Goal: Find contact information: Find contact information

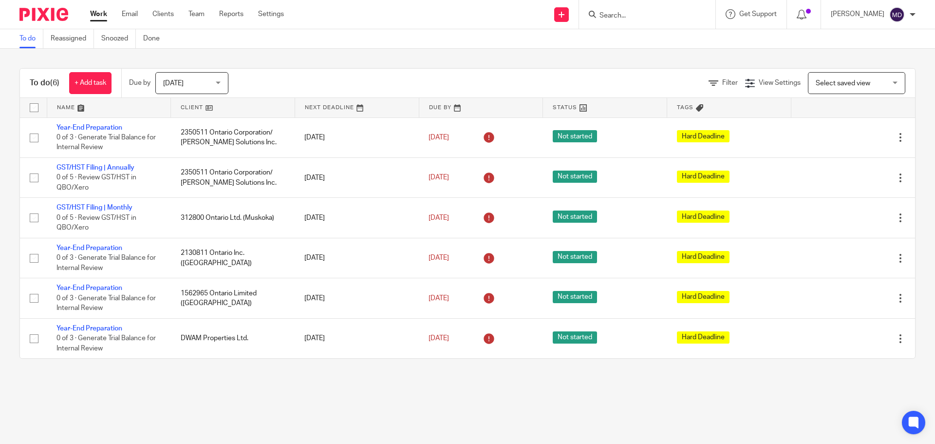
click at [653, 16] on input "Search" at bounding box center [643, 16] width 88 height 9
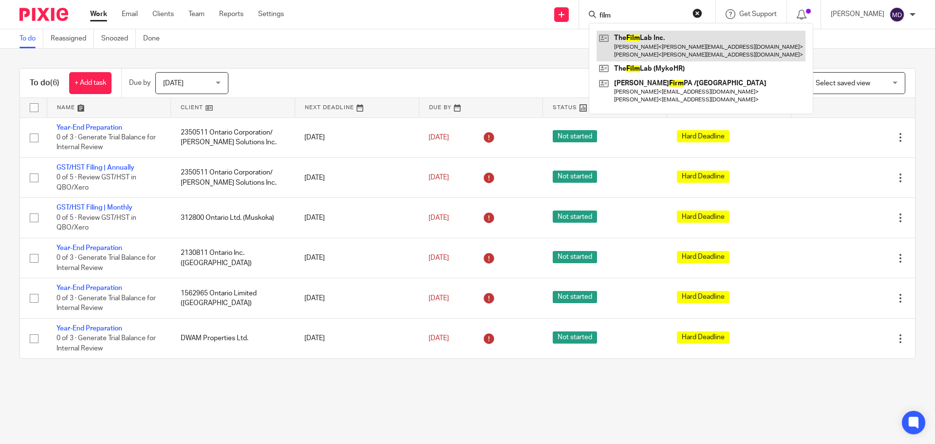
type input "film"
click at [661, 49] on link at bounding box center [701, 46] width 209 height 30
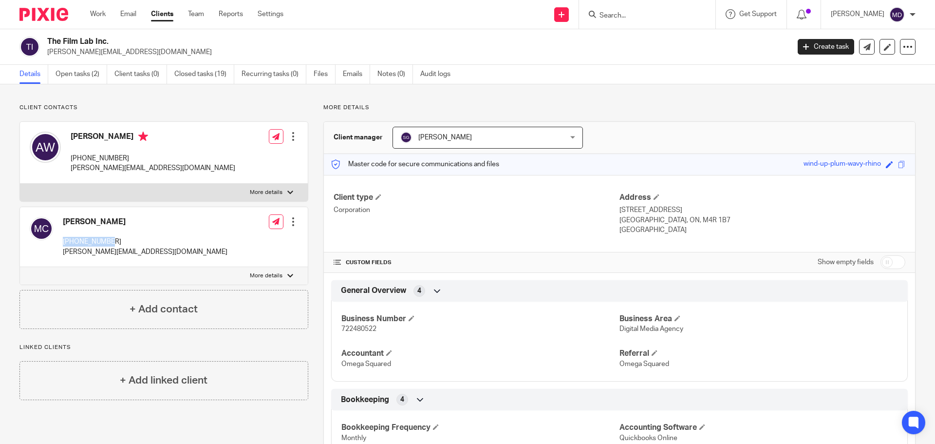
drag, startPoint x: 64, startPoint y: 242, endPoint x: 107, endPoint y: 242, distance: 43.4
click at [107, 242] on p "[PHONE_NUMBER]" at bounding box center [145, 242] width 165 height 10
copy p "[PHONE_NUMBER]"
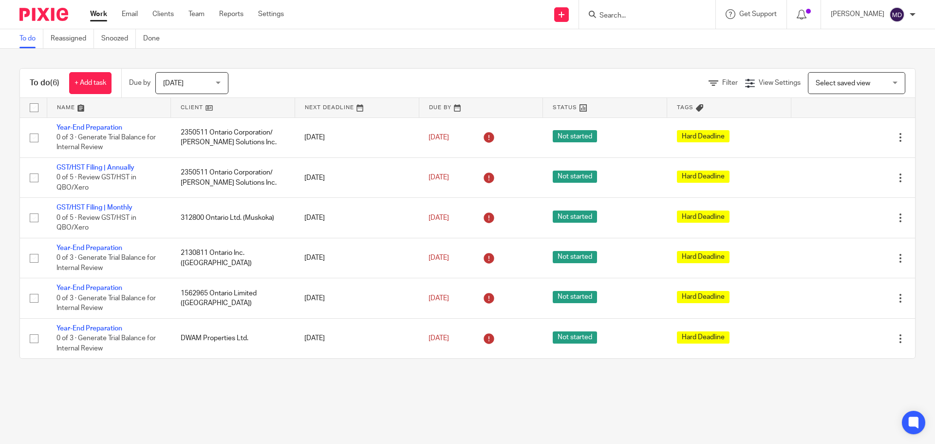
click at [641, 10] on form at bounding box center [651, 14] width 104 height 12
click at [631, 16] on input "Search" at bounding box center [643, 16] width 88 height 9
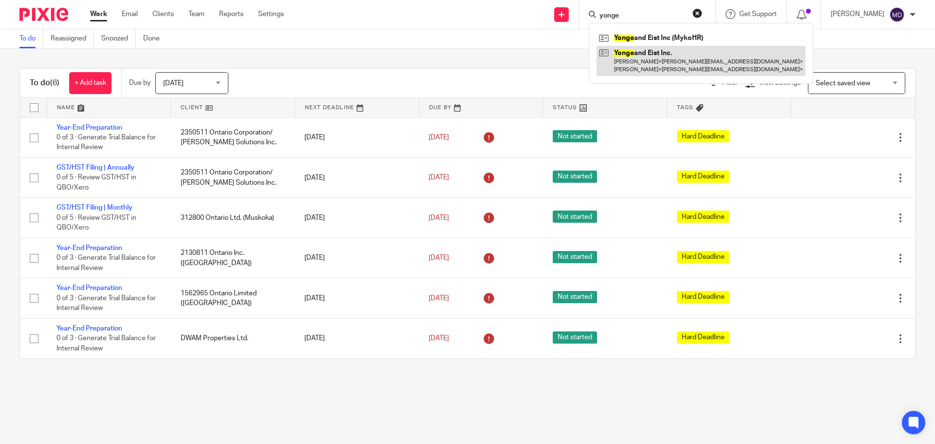
type input "yonge"
click at [647, 57] on link at bounding box center [701, 61] width 209 height 30
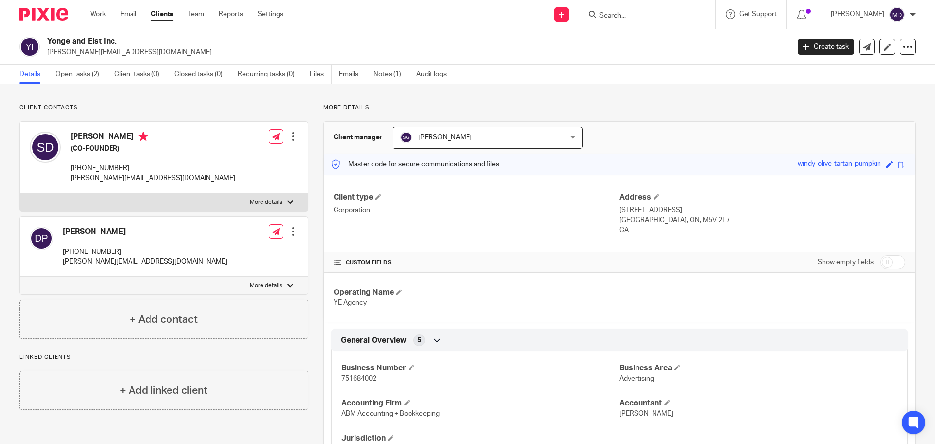
drag, startPoint x: 323, startPoint y: 75, endPoint x: 212, endPoint y: 105, distance: 115.5
click at [323, 75] on link "Files" at bounding box center [321, 74] width 22 height 19
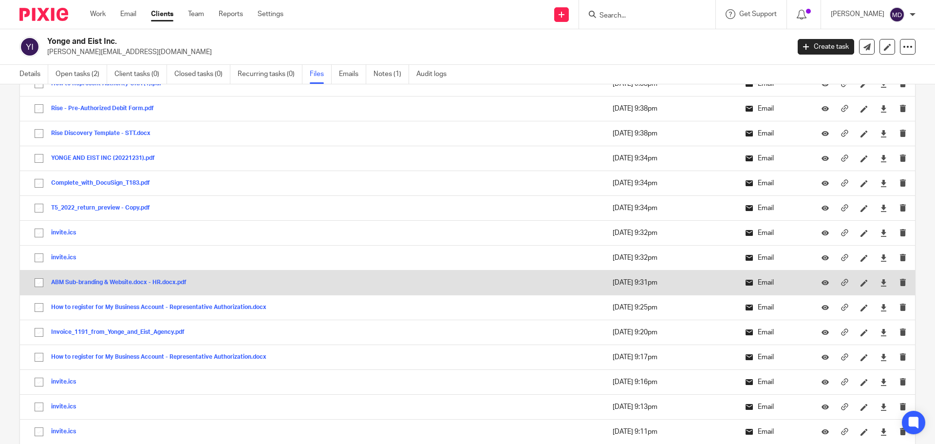
scroll to position [1210, 0]
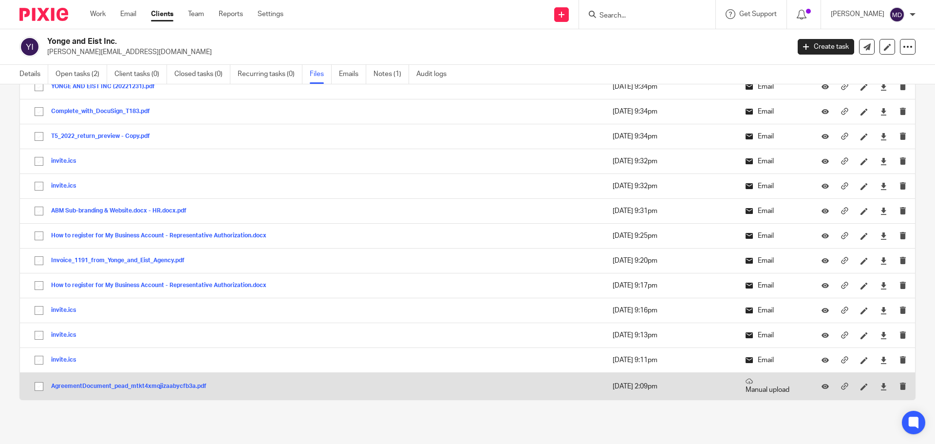
click at [91, 385] on button "AgreementDocument_pead_mtkt4xmqjizaabycfb3a.pdf" at bounding box center [132, 386] width 163 height 7
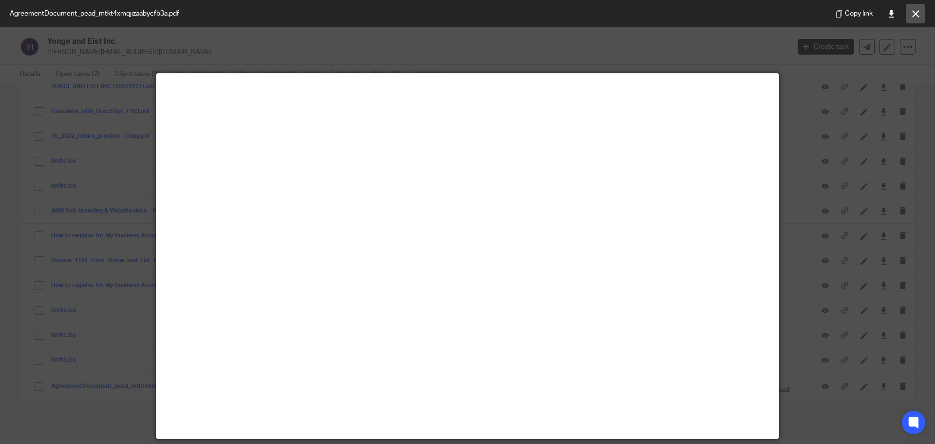
click at [921, 12] on button at bounding box center [915, 13] width 19 height 19
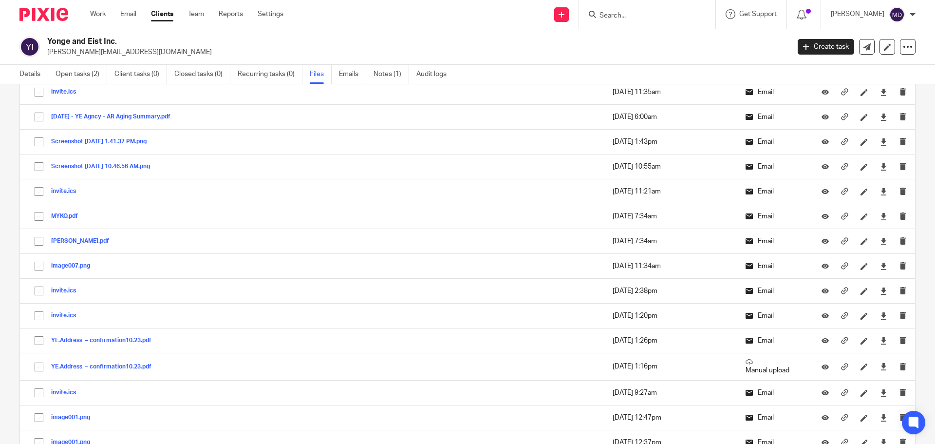
scroll to position [0, 0]
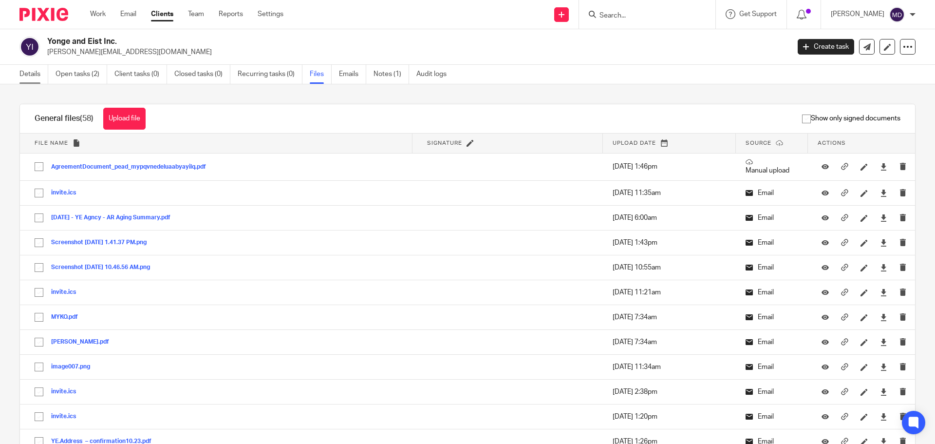
click at [32, 72] on link "Details" at bounding box center [33, 74] width 29 height 19
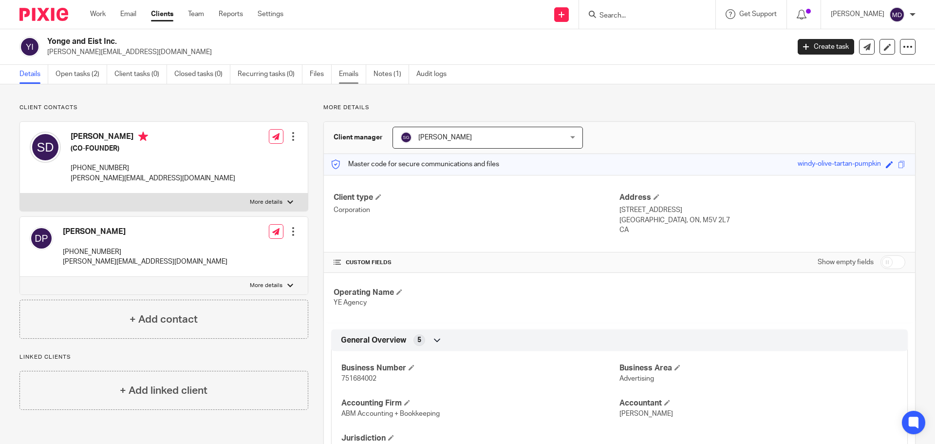
click at [342, 74] on link "Emails" at bounding box center [352, 74] width 27 height 19
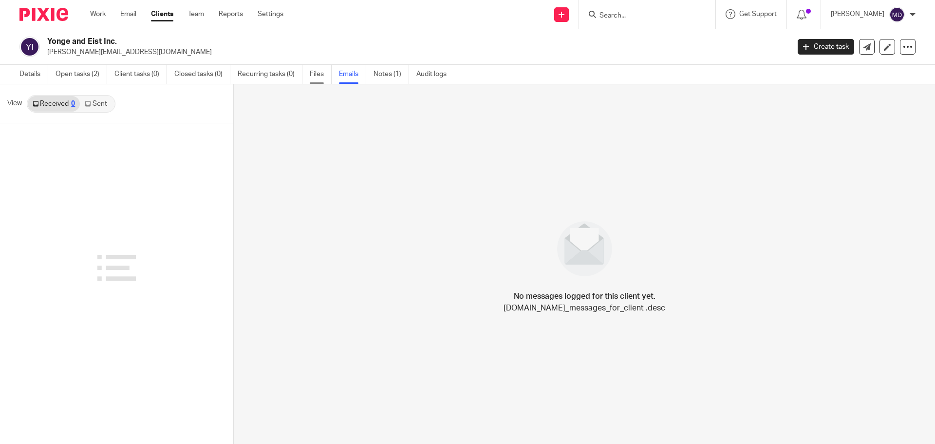
click at [322, 74] on link "Files" at bounding box center [321, 74] width 22 height 19
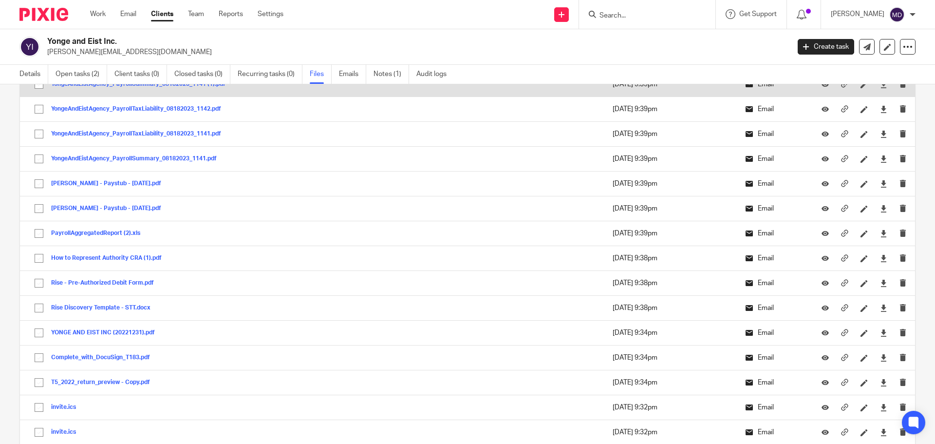
scroll to position [771, 0]
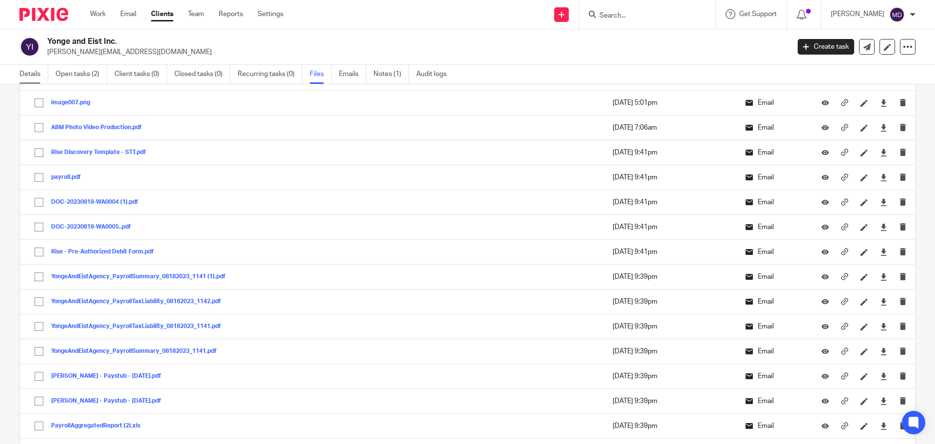
click at [24, 76] on link "Details" at bounding box center [33, 74] width 29 height 19
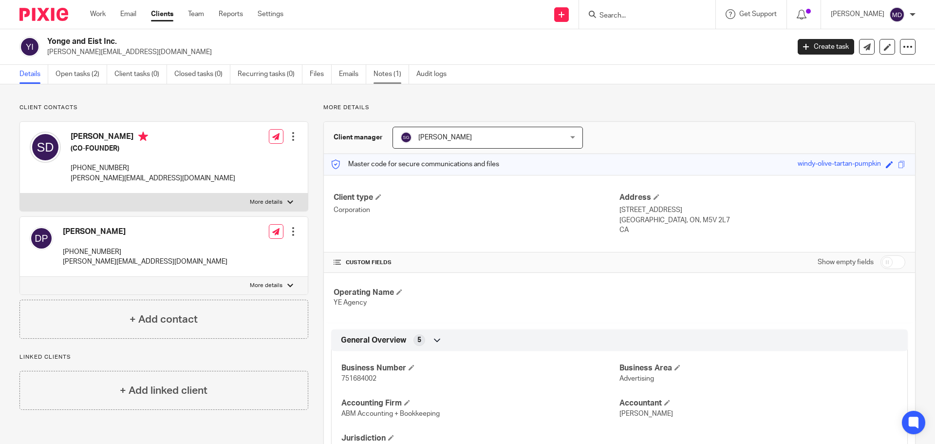
click at [380, 75] on link "Notes (1)" at bounding box center [392, 74] width 36 height 19
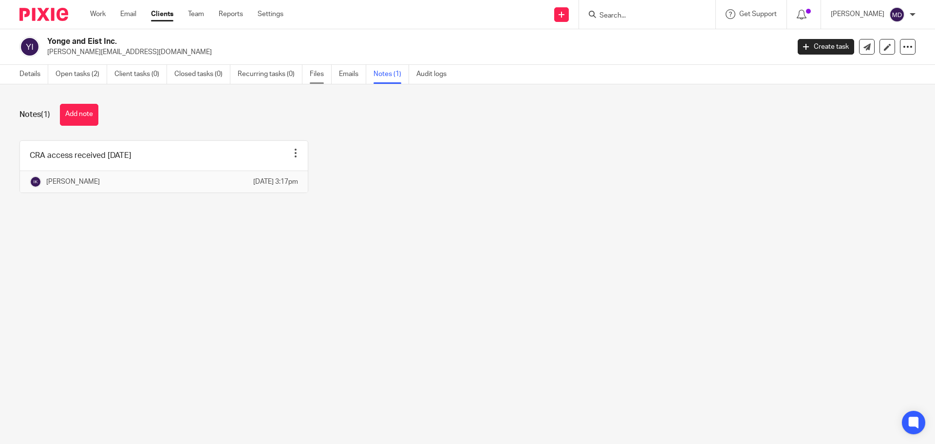
click at [320, 69] on link "Files" at bounding box center [321, 74] width 22 height 19
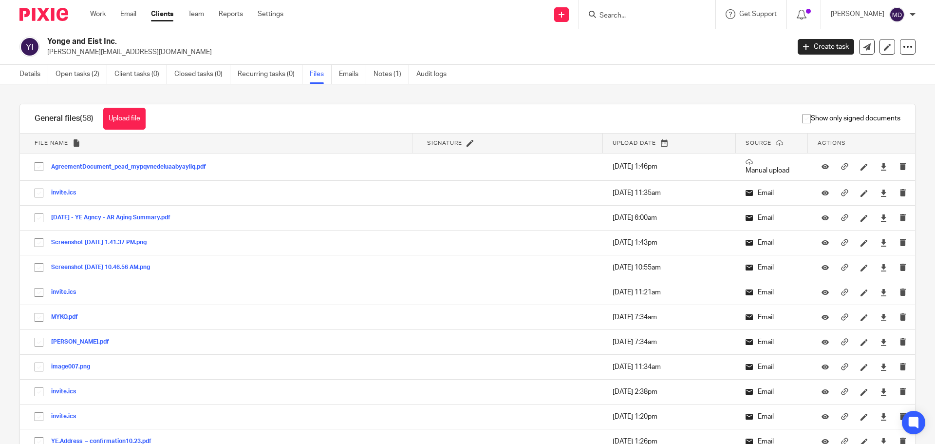
click at [623, 18] on input "Search" at bounding box center [643, 16] width 88 height 9
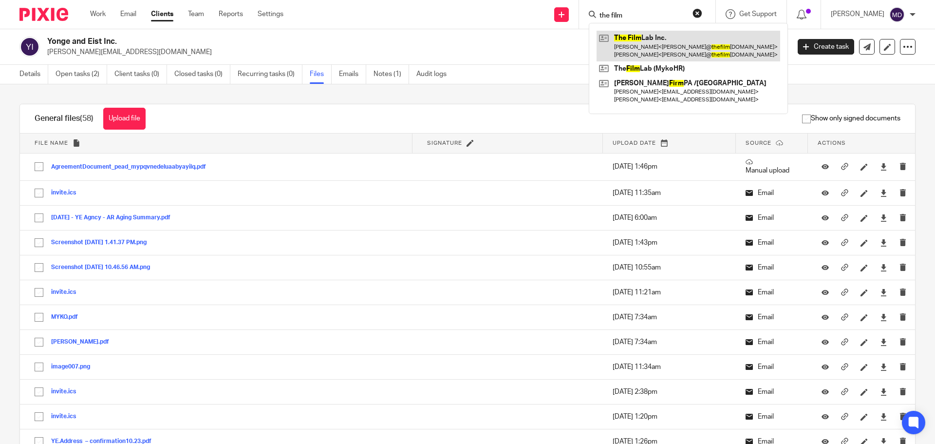
type input "the film"
click at [638, 37] on link at bounding box center [689, 46] width 184 height 30
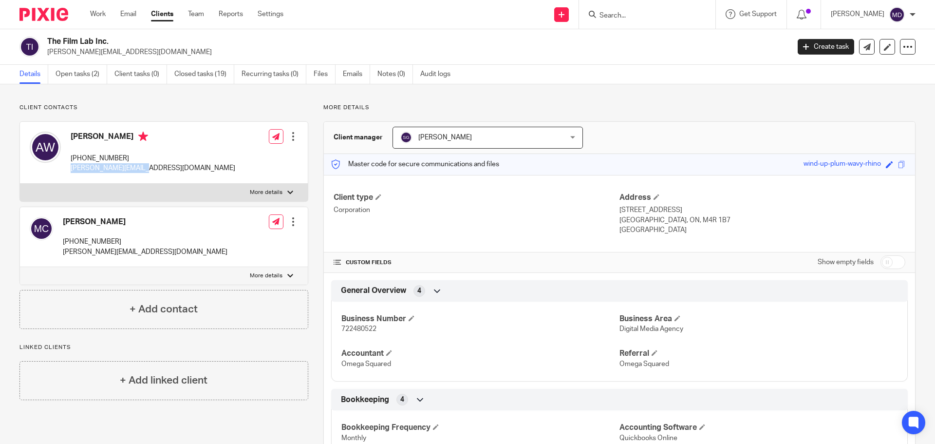
drag, startPoint x: 73, startPoint y: 169, endPoint x: 139, endPoint y: 171, distance: 66.3
click at [139, 171] on p "[PERSON_NAME][EMAIL_ADDRESS][DOMAIN_NAME]" at bounding box center [153, 168] width 165 height 10
drag, startPoint x: 316, startPoint y: 78, endPoint x: 322, endPoint y: 86, distance: 10.4
click at [316, 78] on link "Files" at bounding box center [325, 74] width 22 height 19
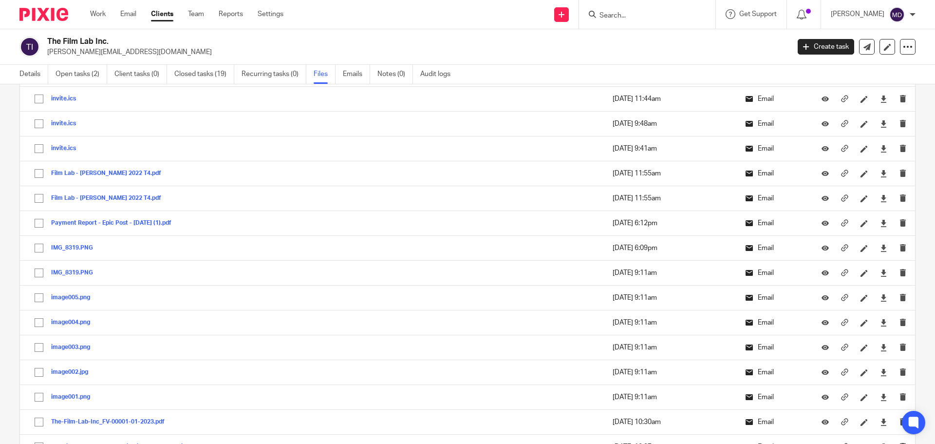
scroll to position [855, 0]
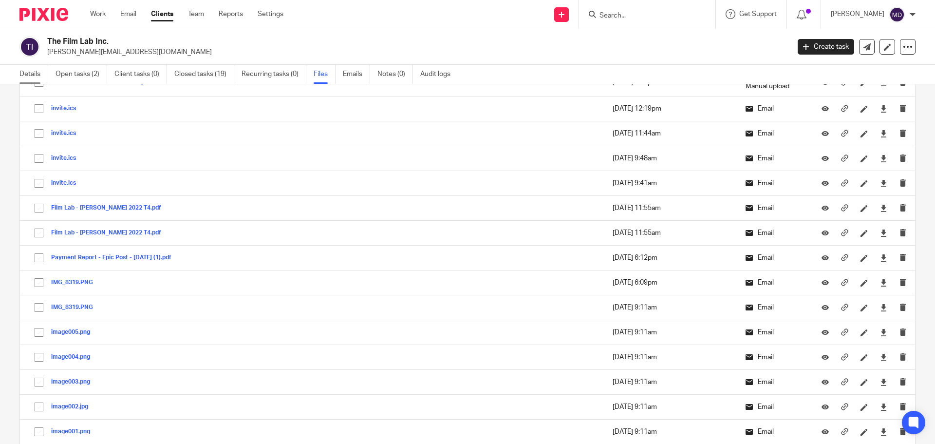
click at [31, 70] on link "Details" at bounding box center [33, 74] width 29 height 19
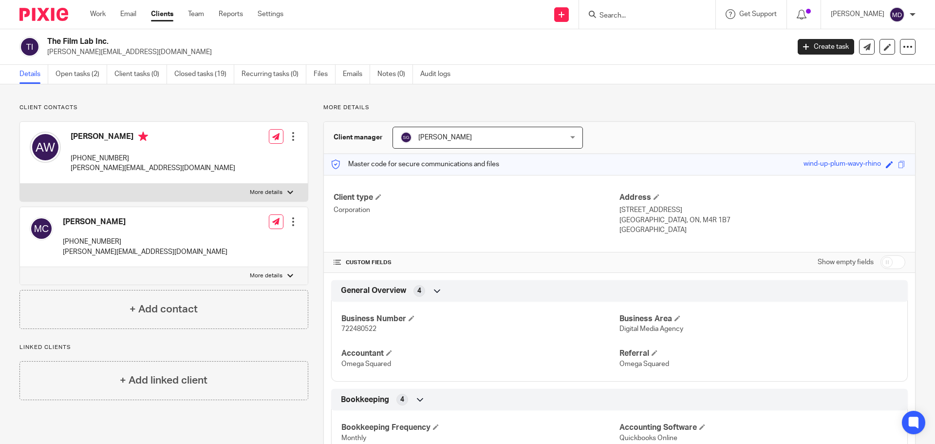
click at [624, 16] on input "Search" at bounding box center [643, 16] width 88 height 9
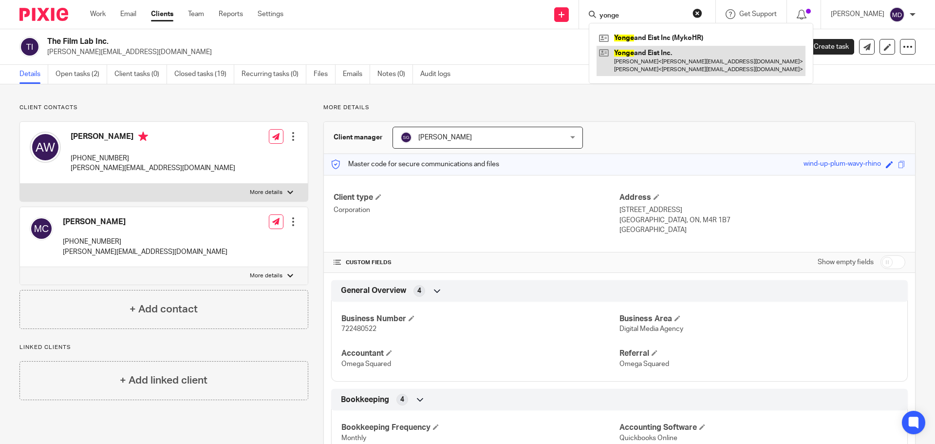
type input "yonge"
click at [636, 67] on link at bounding box center [701, 61] width 209 height 30
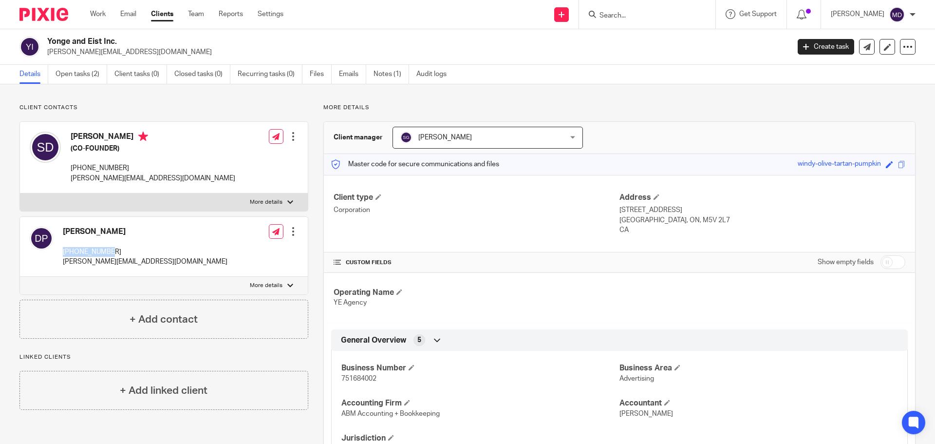
drag, startPoint x: 65, startPoint y: 252, endPoint x: 107, endPoint y: 252, distance: 41.9
click at [107, 252] on p "[PHONE_NUMBER]" at bounding box center [145, 252] width 165 height 10
copy p "[PHONE_NUMBER]"
drag, startPoint x: 70, startPoint y: 178, endPoint x: 141, endPoint y: 183, distance: 71.8
click at [141, 183] on div "STEPHANIE DYRIW (CO-FOUNDER) +1 905 392 6293 stephanie@ye.agency" at bounding box center [133, 157] width 206 height 61
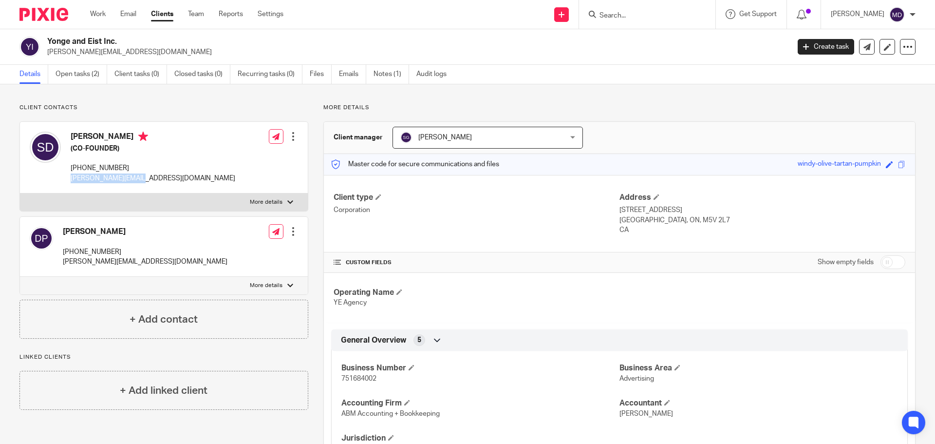
copy p "[PERSON_NAME][EMAIL_ADDRESS][DOMAIN_NAME]"
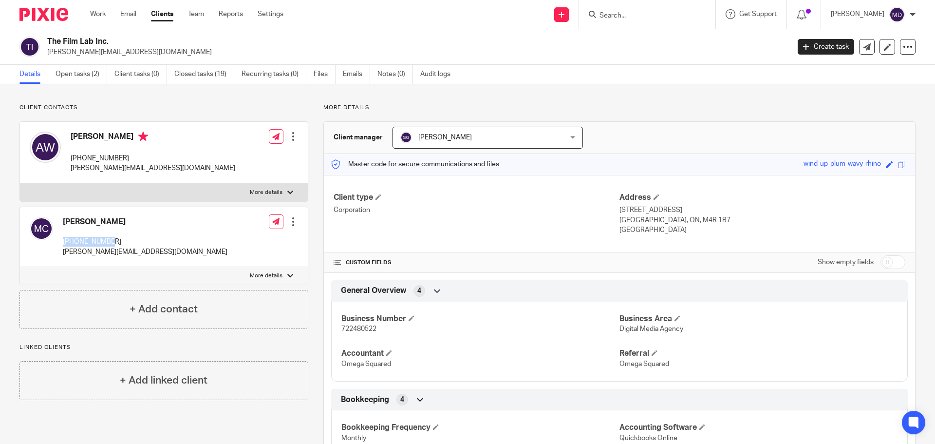
click at [98, 240] on p "416-529-4764" at bounding box center [145, 242] width 165 height 10
click at [655, 17] on input "Search" at bounding box center [643, 16] width 88 height 9
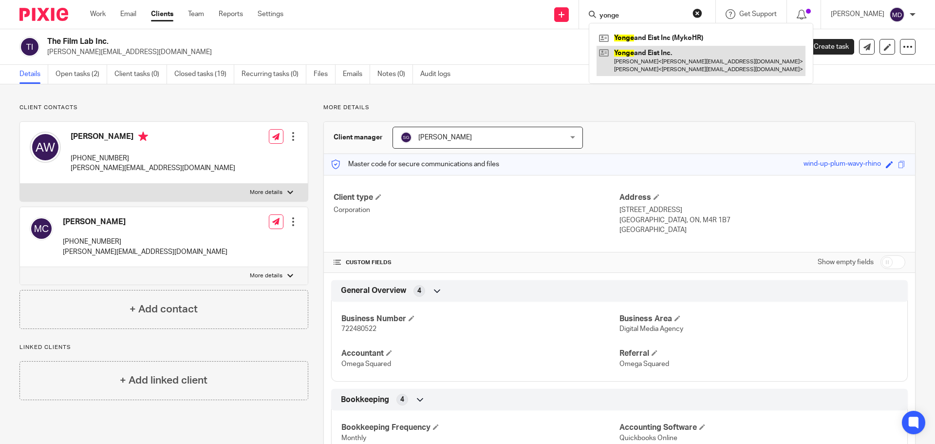
type input "yonge"
click at [684, 63] on link at bounding box center [701, 61] width 209 height 30
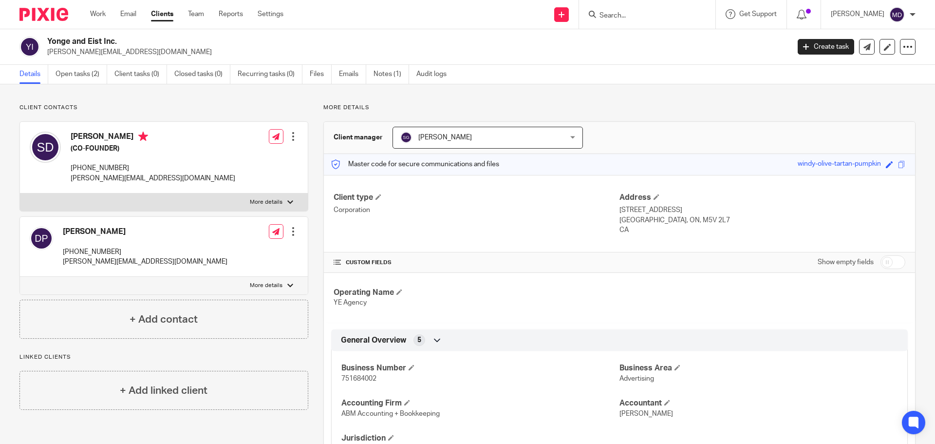
drag, startPoint x: 47, startPoint y: 11, endPoint x: 59, endPoint y: 15, distance: 12.6
click at [47, 11] on img at bounding box center [43, 14] width 49 height 13
